Goal: Task Accomplishment & Management: Complete application form

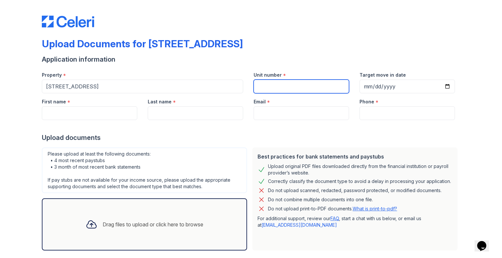
click at [313, 86] on input "Unit number" at bounding box center [300, 87] width 95 height 14
type input "4-9 Unit B"
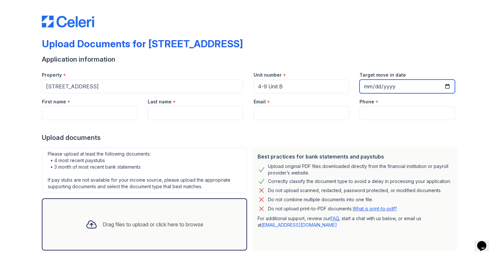
click at [444, 86] on input "Target move in date" at bounding box center [406, 87] width 95 height 14
type input "[DATE]"
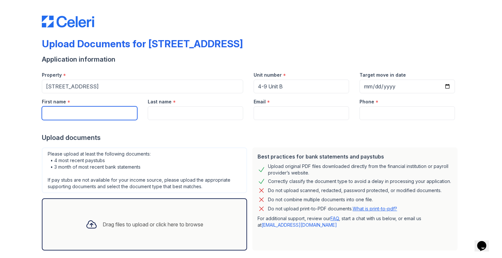
click at [89, 112] on input "First name" at bounding box center [89, 113] width 95 height 14
type input "[PERSON_NAME] & [PERSON_NAME]"
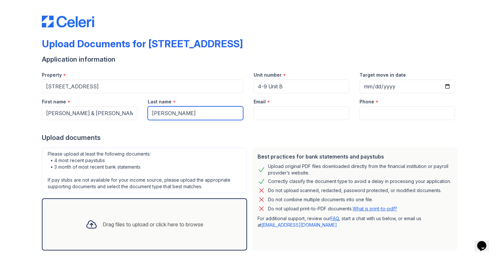
type input "[PERSON_NAME]"
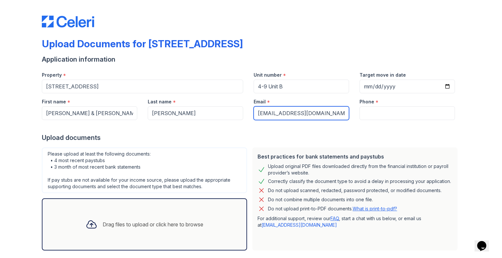
type input "[EMAIL_ADDRESS][DOMAIN_NAME]"
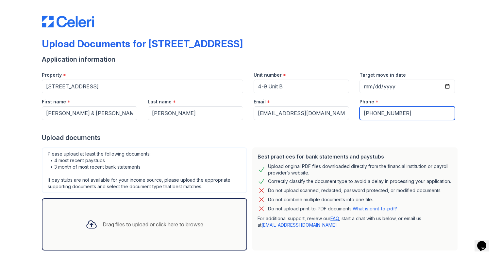
scroll to position [32, 0]
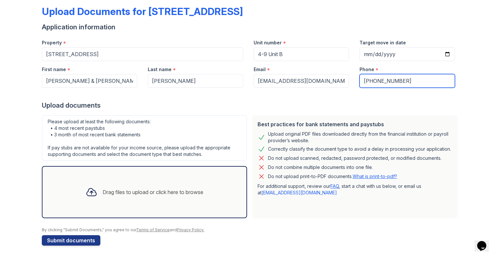
type input "[PHONE_NUMBER]"
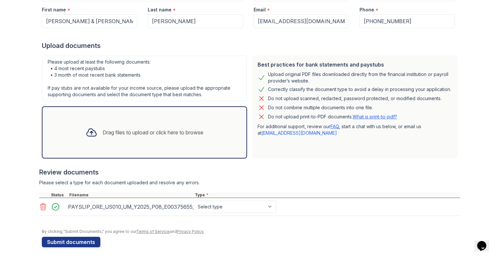
scroll to position [92, 0]
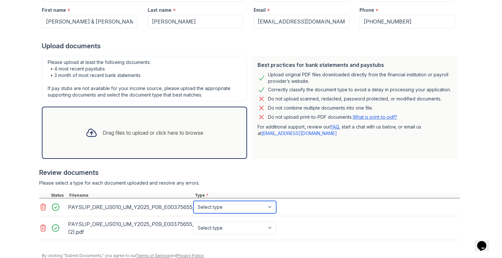
click at [271, 206] on select "Select type Paystub Bank Statement Offer Letter Tax Documents Benefit Award Let…" at bounding box center [234, 207] width 83 height 12
select select "paystub"
click at [193, 201] on select "Select type Paystub Bank Statement Offer Letter Tax Documents Benefit Award Let…" at bounding box center [234, 207] width 83 height 12
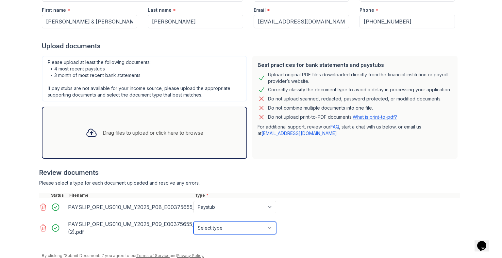
click at [246, 227] on select "Select type Paystub Bank Statement Offer Letter Tax Documents Benefit Award Let…" at bounding box center [234, 228] width 83 height 12
select select "paystub"
click at [193, 222] on select "Select type Paystub Bank Statement Offer Letter Tax Documents Benefit Award Let…" at bounding box center [234, 228] width 83 height 12
click at [309, 180] on div "Please select a type for each document uploaded and resolve any errors." at bounding box center [249, 183] width 421 height 7
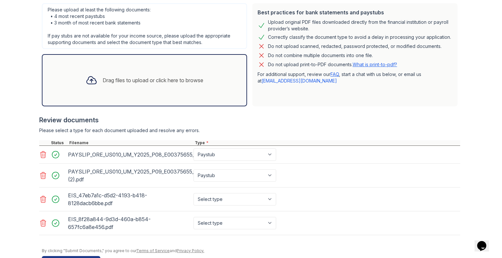
scroll to position [145, 0]
click at [270, 198] on select "Select type Paystub Bank Statement Offer Letter Tax Documents Benefit Award Let…" at bounding box center [234, 199] width 83 height 12
select select "paystub"
click at [193, 193] on select "Select type Paystub Bank Statement Offer Letter Tax Documents Benefit Award Let…" at bounding box center [234, 199] width 83 height 12
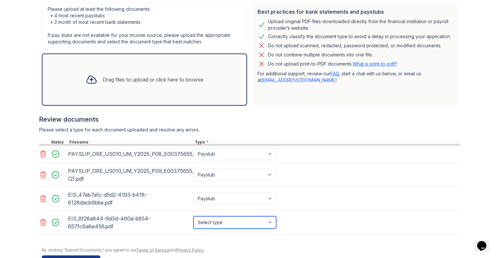
click at [268, 222] on select "Select type Paystub Bank Statement Offer Letter Tax Documents Benefit Award Let…" at bounding box center [234, 223] width 83 height 12
select select "paystub"
click at [193, 217] on select "Select type Paystub Bank Statement Offer Letter Tax Documents Benefit Award Let…" at bounding box center [234, 223] width 83 height 12
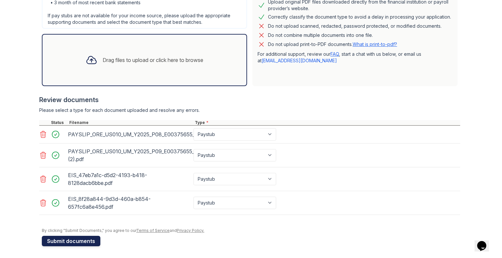
click at [62, 239] on button "Submit documents" at bounding box center [71, 241] width 58 height 10
